Goal: Communication & Community: Answer question/provide support

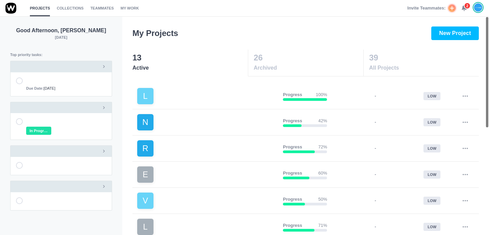
click at [465, 8] on use at bounding box center [464, 8] width 5 height 5
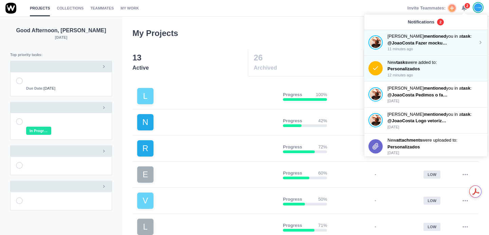
click at [436, 43] on span "@JoaoCosta Fazer mockup- URGENTE cadernos têm de ser entregues até dia 11" at bounding box center [473, 42] width 170 height 5
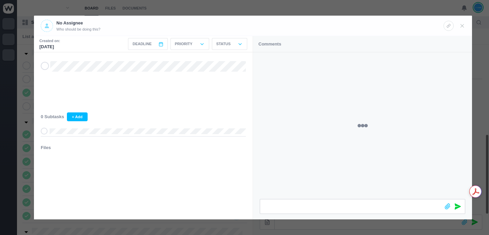
scroll to position [189, 0]
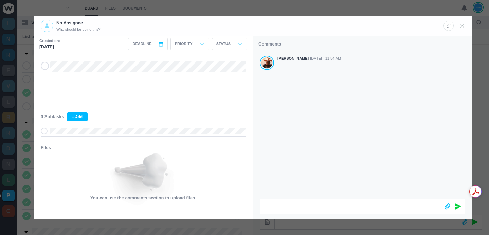
click at [310, 127] on div "Antonio Lopes Sep 05 - 11:54 AM" at bounding box center [362, 125] width 219 height 147
click at [338, 131] on div "Antonio Lopes Sep 05 - 11:54 AM" at bounding box center [362, 125] width 219 height 147
click at [446, 208] on icon at bounding box center [448, 206] width 6 height 6
click at [457, 191] on icon at bounding box center [458, 191] width 6 height 6
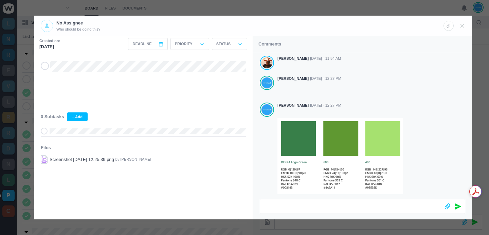
click at [390, 27] on div "No Assignee Who should be doing this?" at bounding box center [242, 26] width 403 height 12
click at [318, 10] on div at bounding box center [244, 117] width 489 height 235
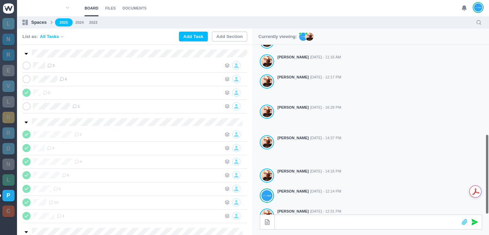
click at [333, 25] on ul "2025 2024 2023" at bounding box center [263, 22] width 416 height 8
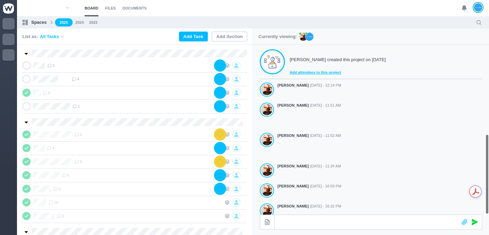
scroll to position [189, 0]
